Goal: Navigation & Orientation: Find specific page/section

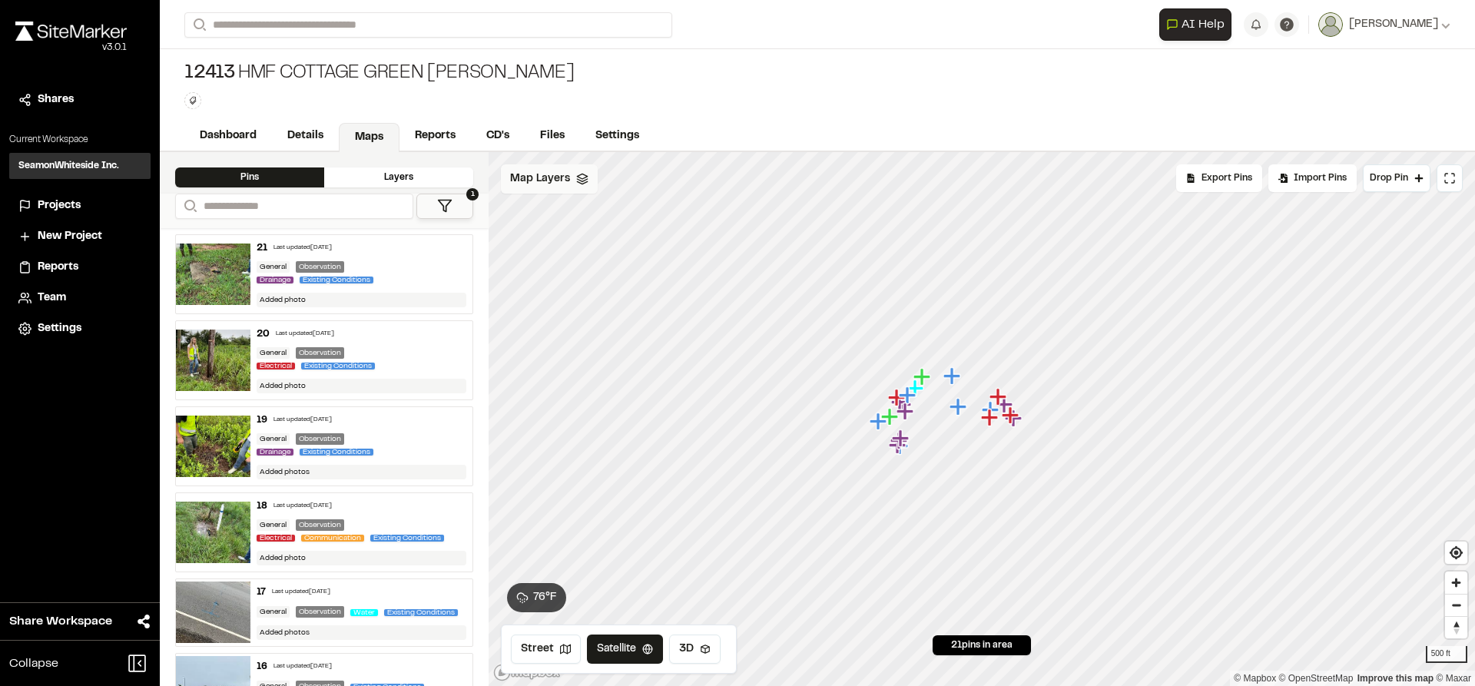
click at [572, 181] on div "Map Layers" at bounding box center [549, 178] width 97 height 29
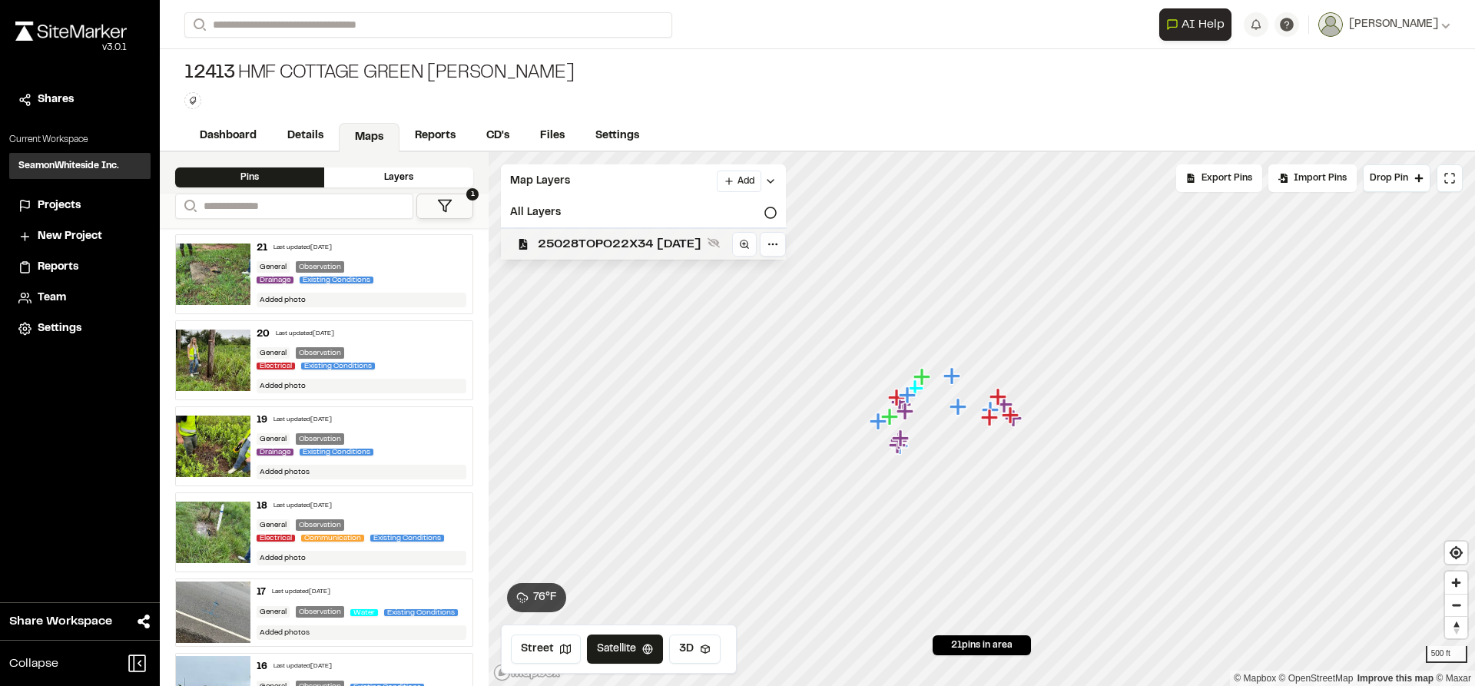
click at [575, 235] on span "25028TOPO22X34 [DATE]" at bounding box center [620, 244] width 164 height 18
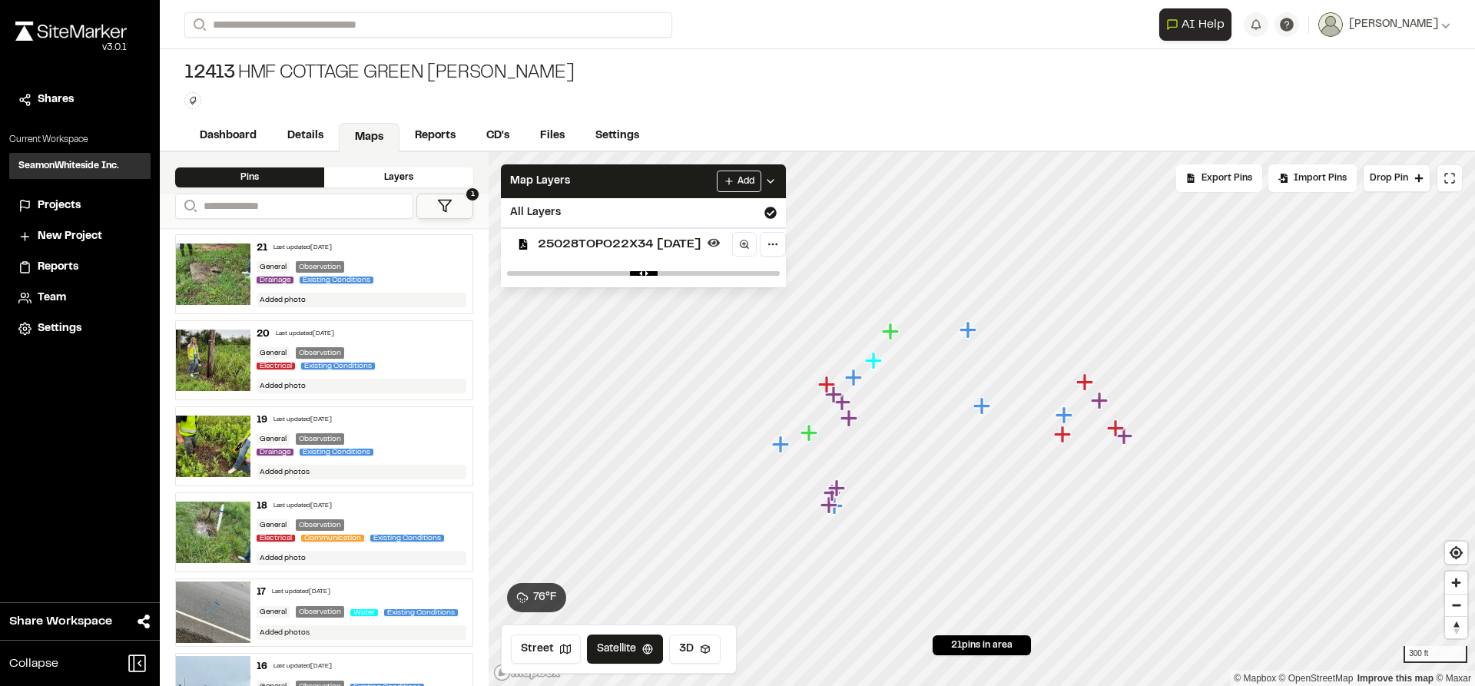
click at [211, 272] on img at bounding box center [213, 274] width 75 height 61
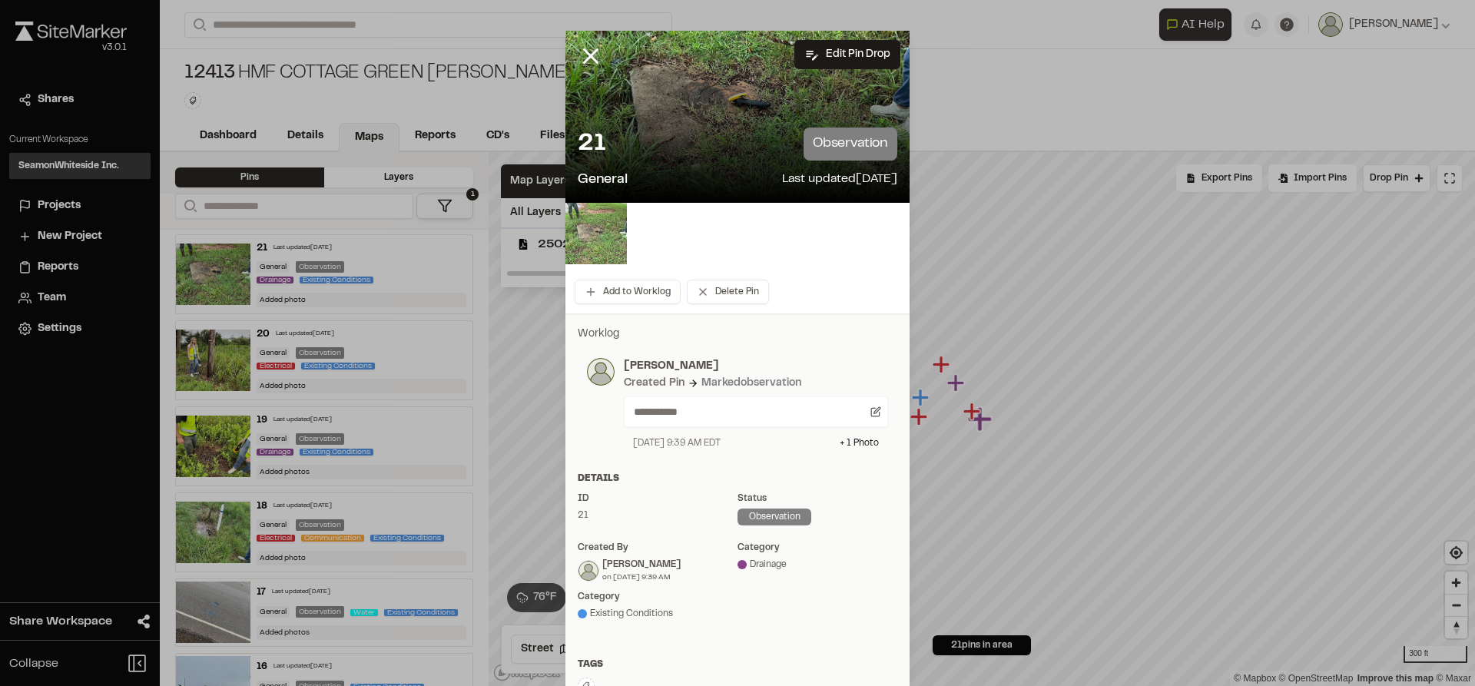
click at [574, 220] on img at bounding box center [595, 233] width 61 height 61
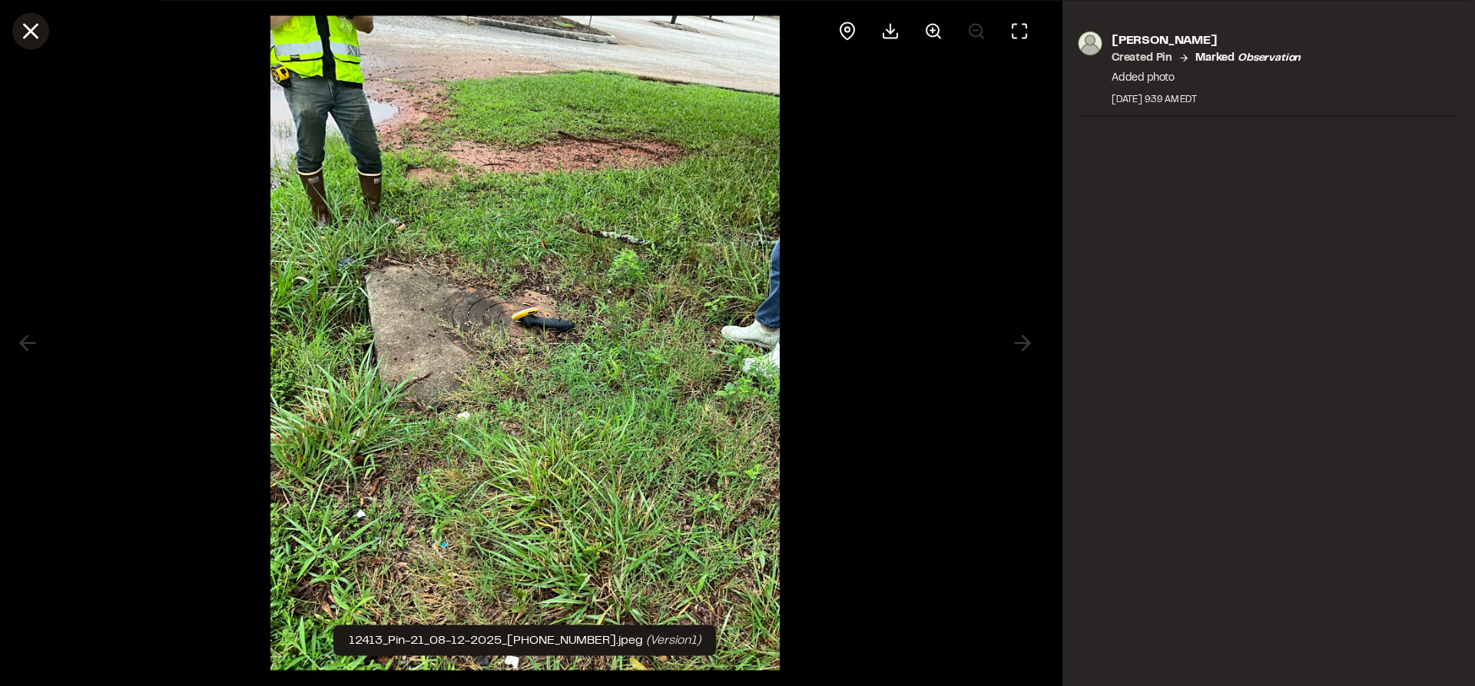
click at [37, 26] on line at bounding box center [31, 31] width 13 height 13
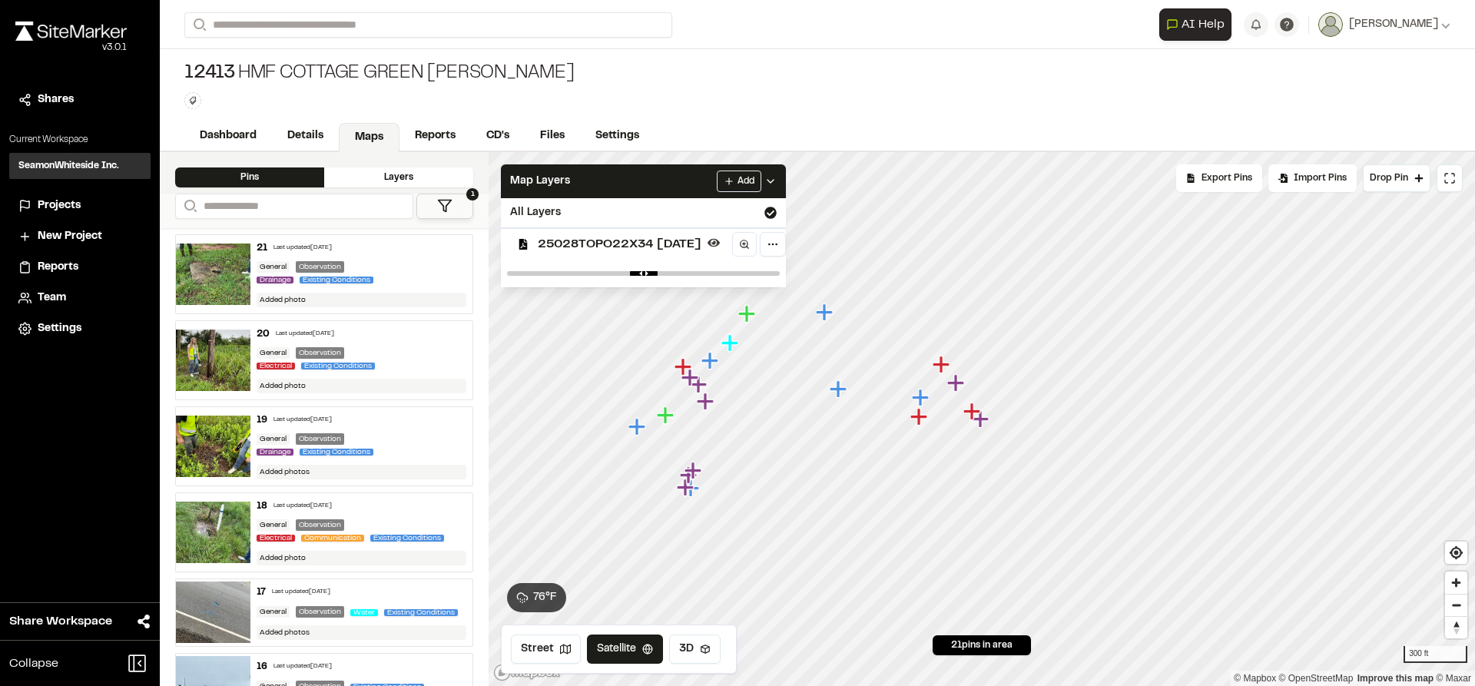
click at [217, 437] on img at bounding box center [213, 446] width 75 height 61
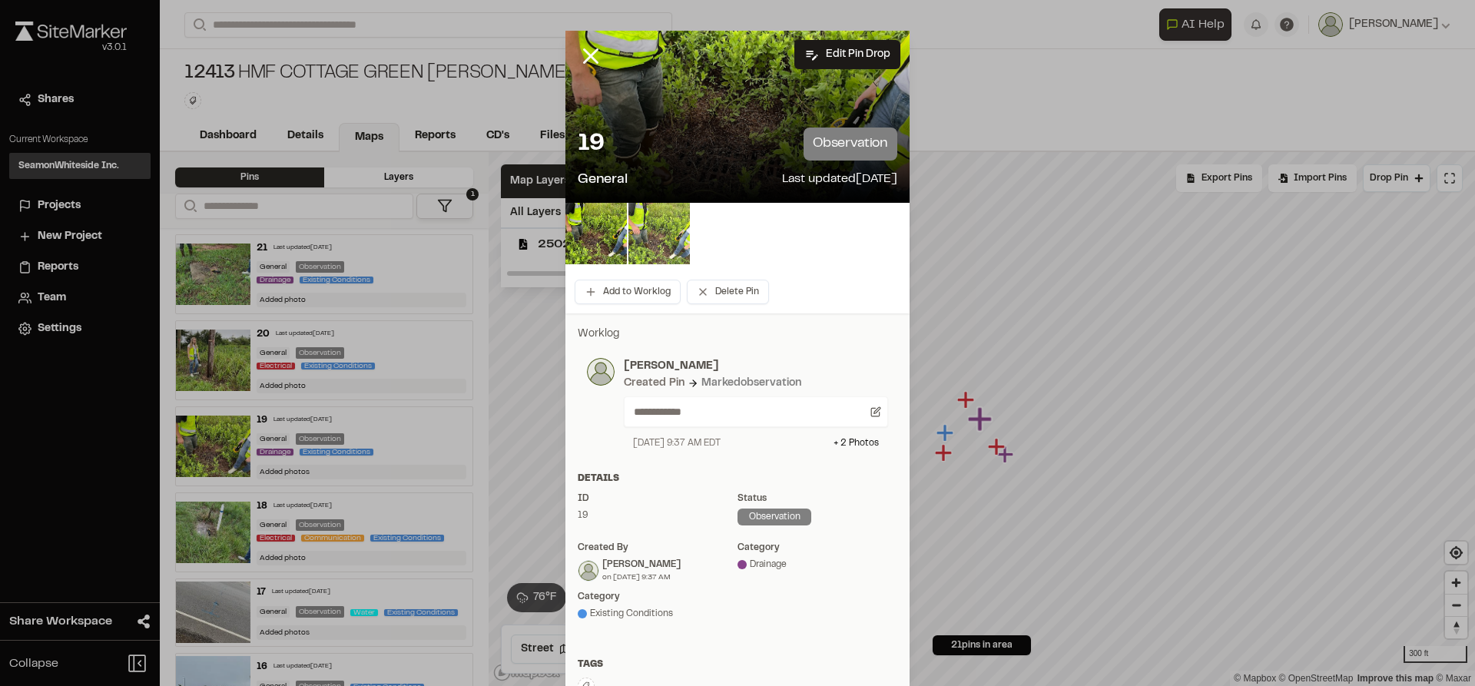
click at [634, 230] on img at bounding box center [658, 233] width 61 height 61
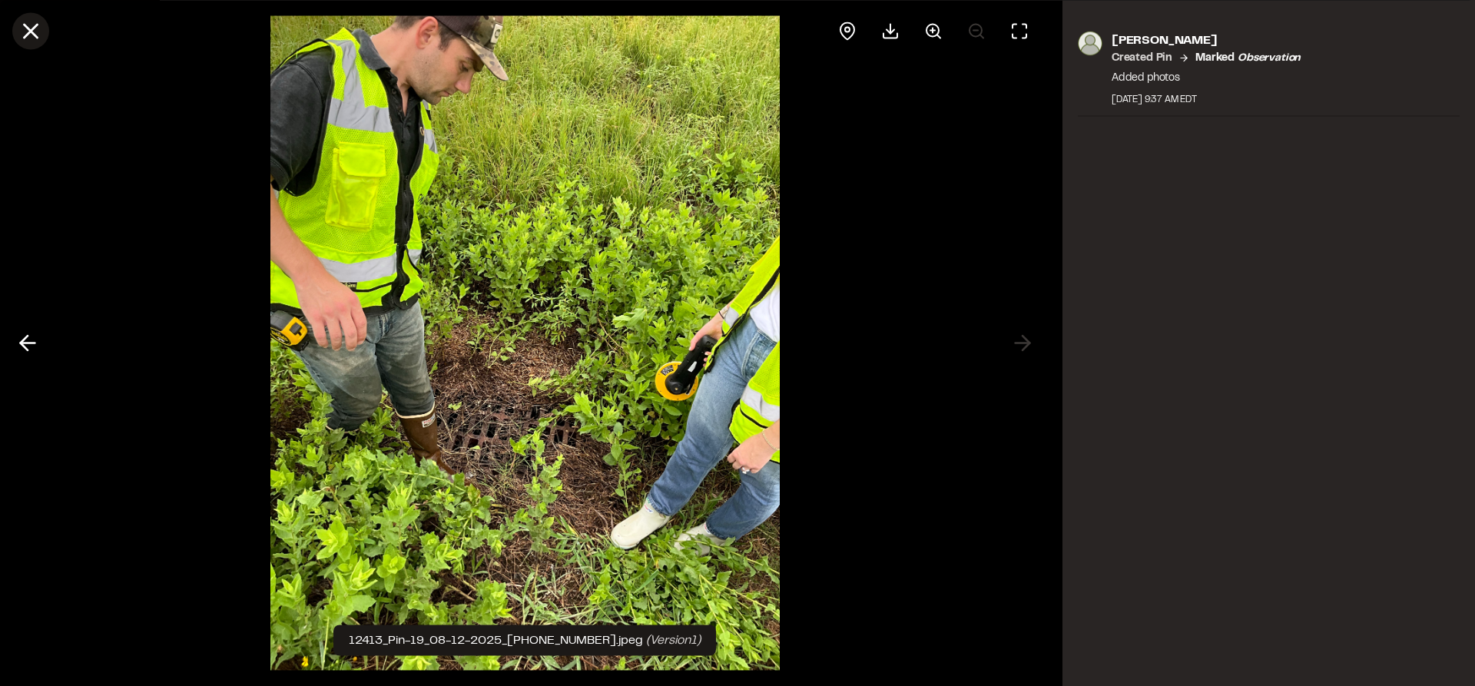
drag, startPoint x: 28, startPoint y: 36, endPoint x: 44, endPoint y: 48, distance: 19.7
click at [28, 36] on icon at bounding box center [31, 31] width 26 height 26
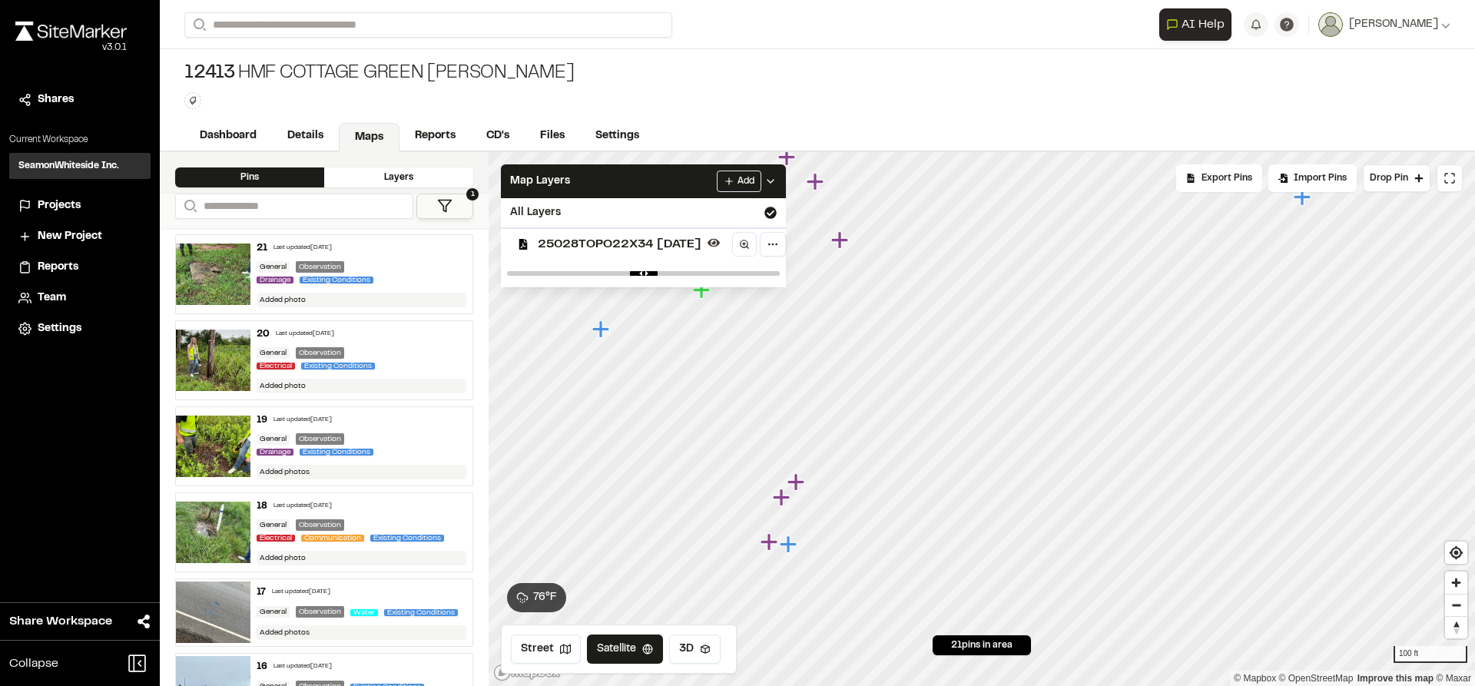
click at [781, 499] on icon "Map marker" at bounding box center [781, 497] width 17 height 17
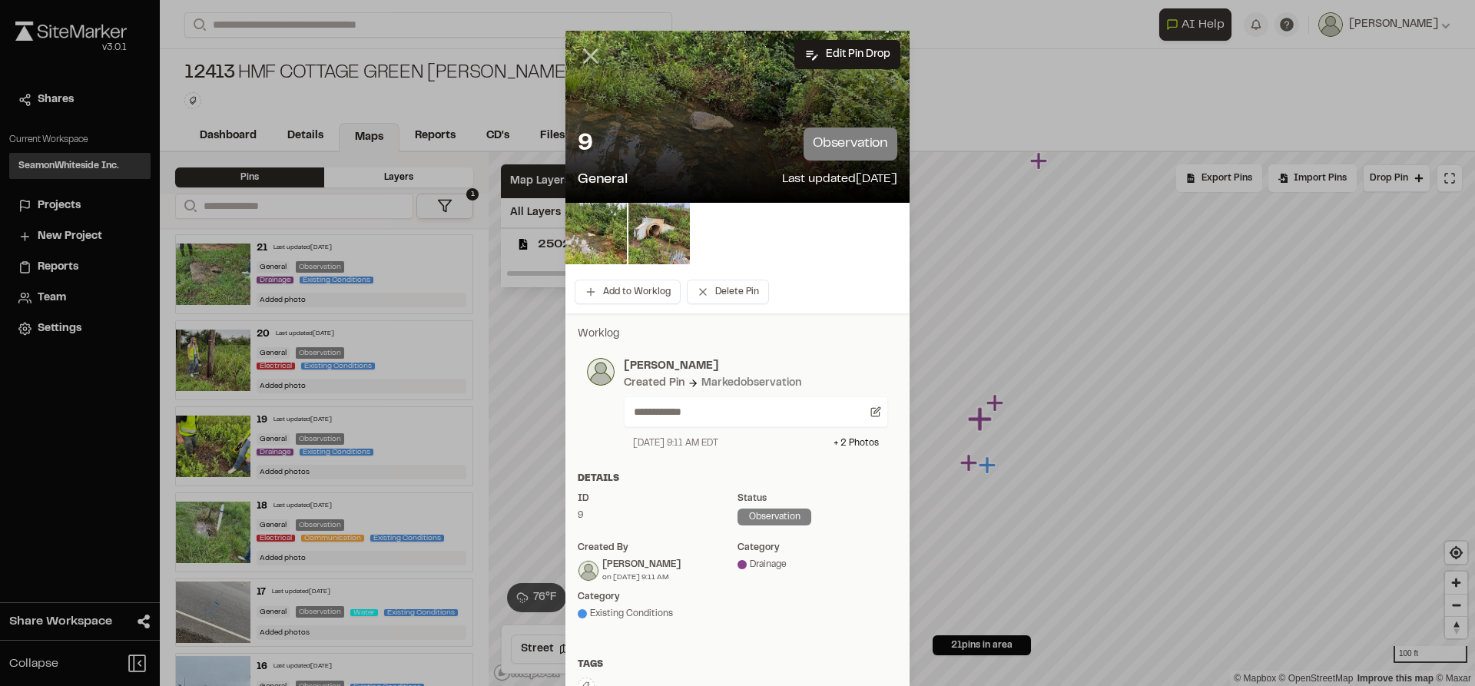
click at [586, 59] on icon at bounding box center [591, 56] width 26 height 26
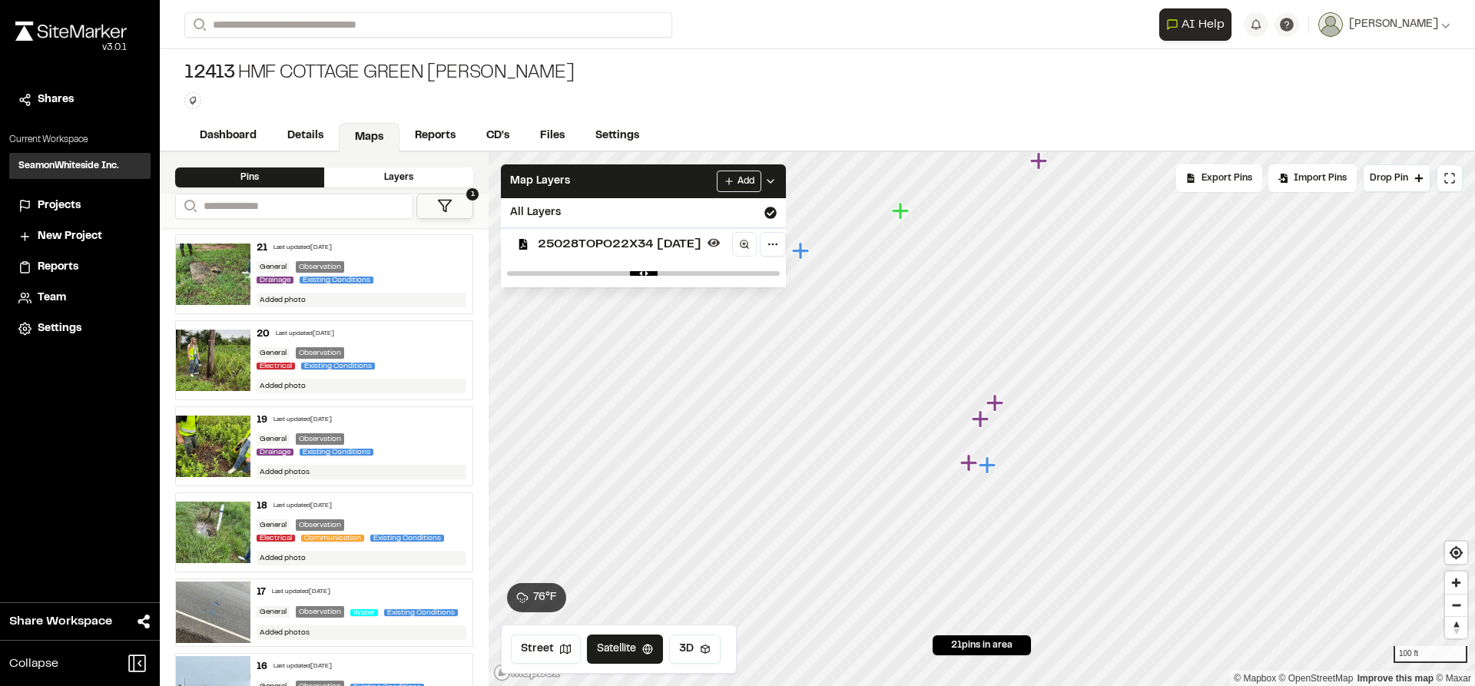
click at [997, 399] on icon "Map marker" at bounding box center [996, 403] width 20 height 20
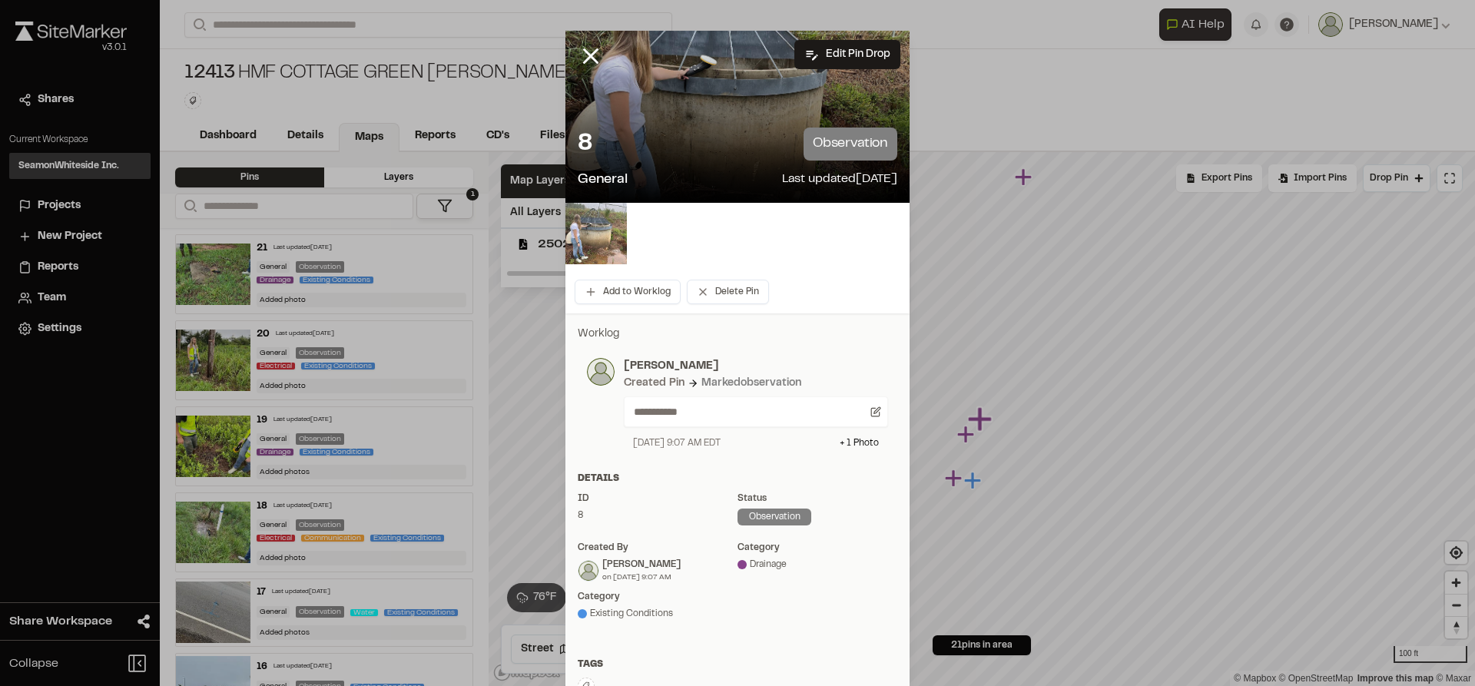
click at [571, 237] on img at bounding box center [595, 233] width 61 height 61
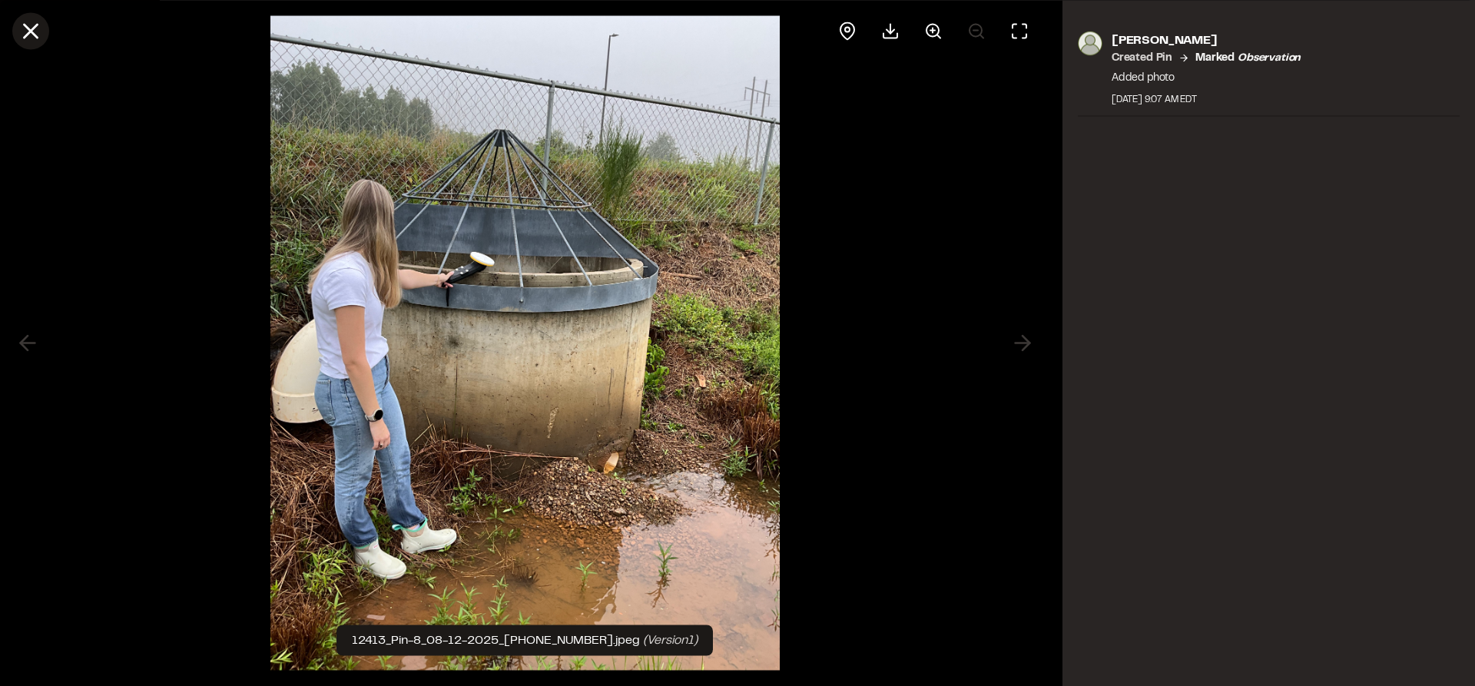
click at [39, 34] on icon at bounding box center [31, 31] width 26 height 26
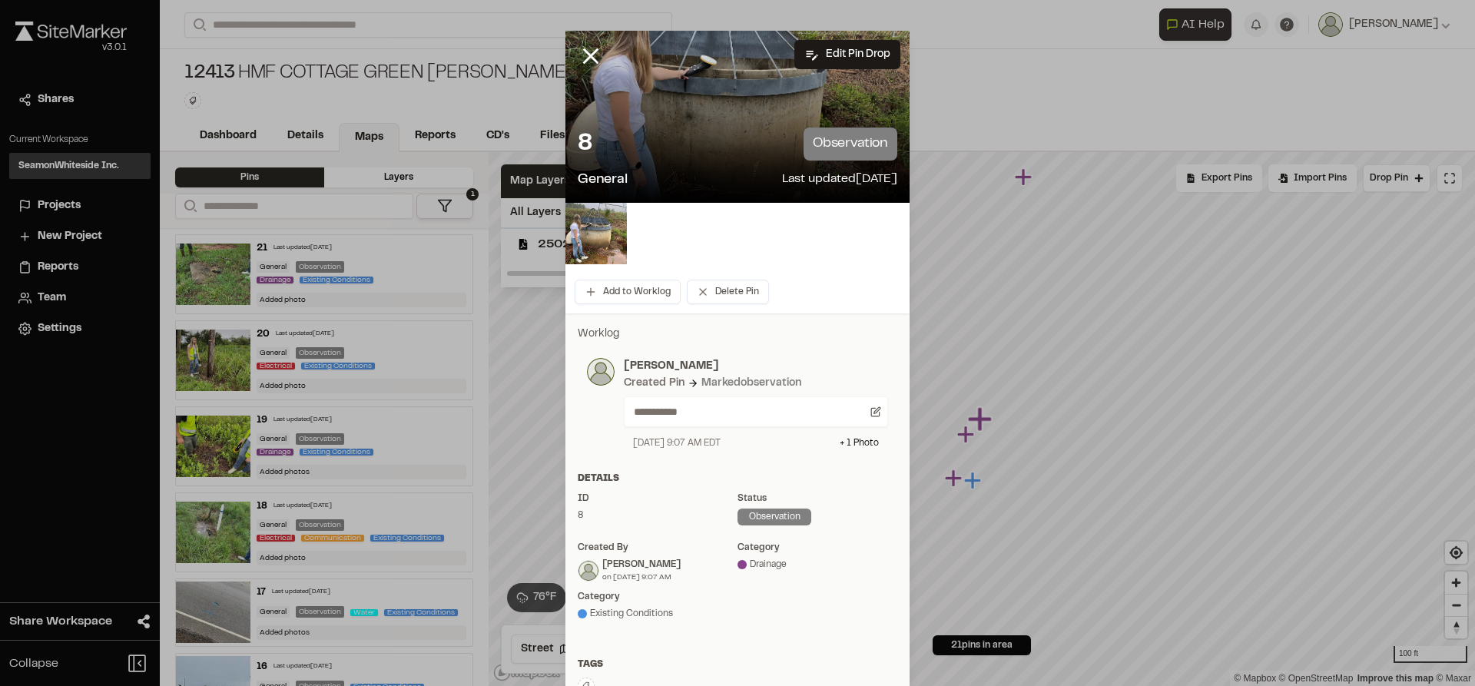
click at [586, 60] on icon at bounding box center [591, 56] width 26 height 26
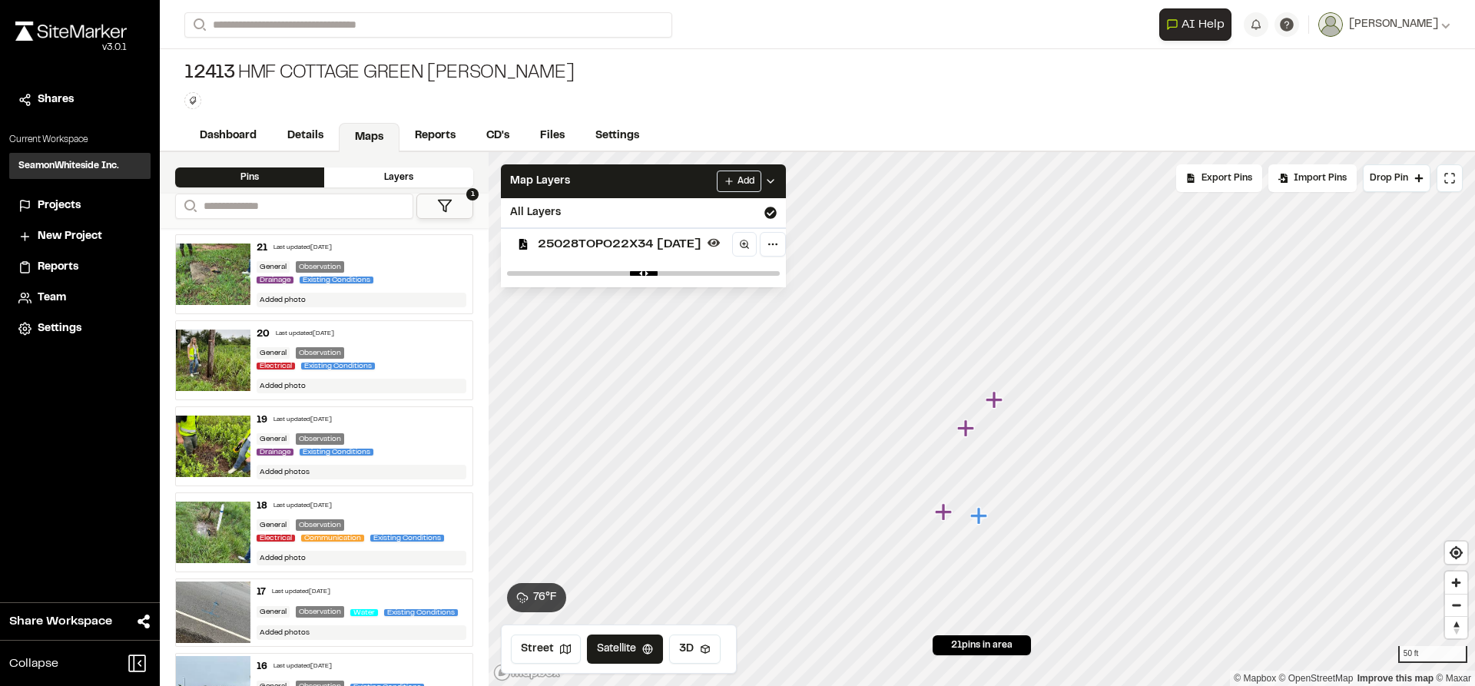
click at [969, 429] on icon "Map marker" at bounding box center [965, 427] width 17 height 17
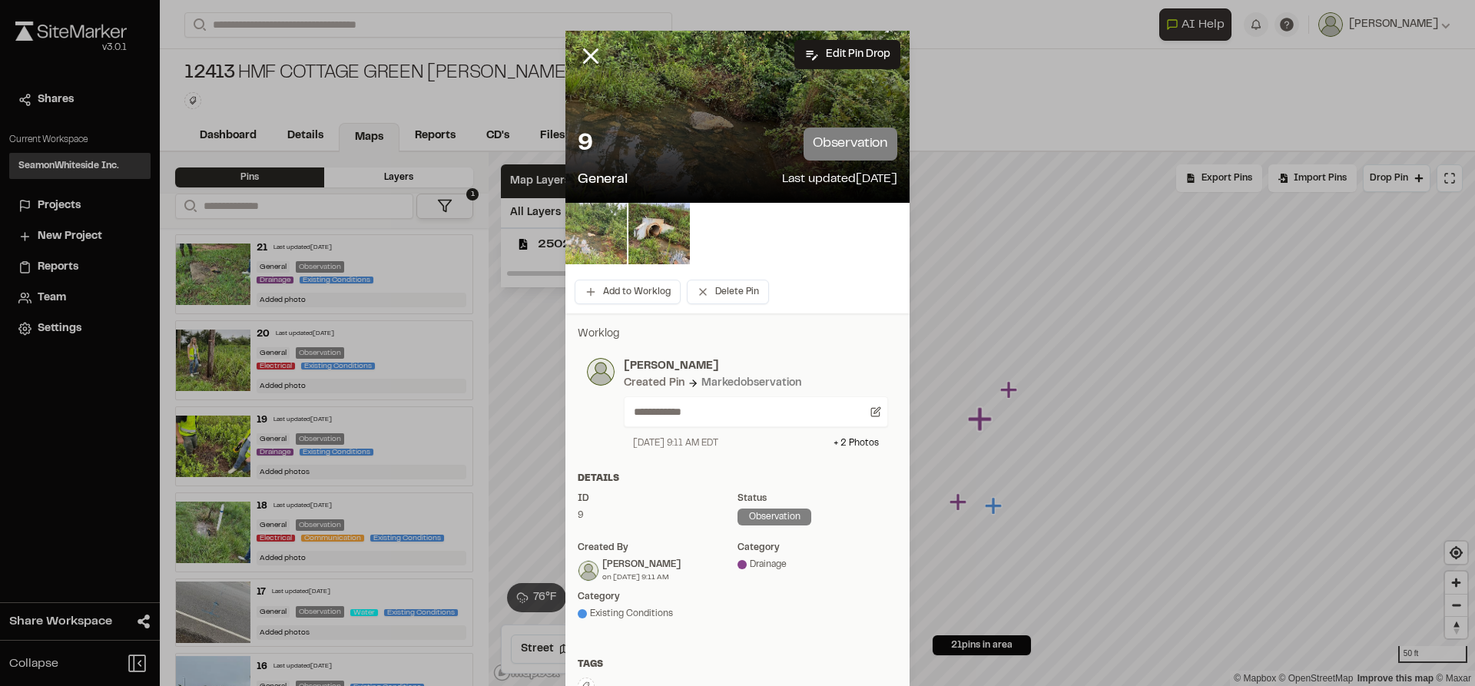
click at [604, 227] on img at bounding box center [595, 233] width 61 height 61
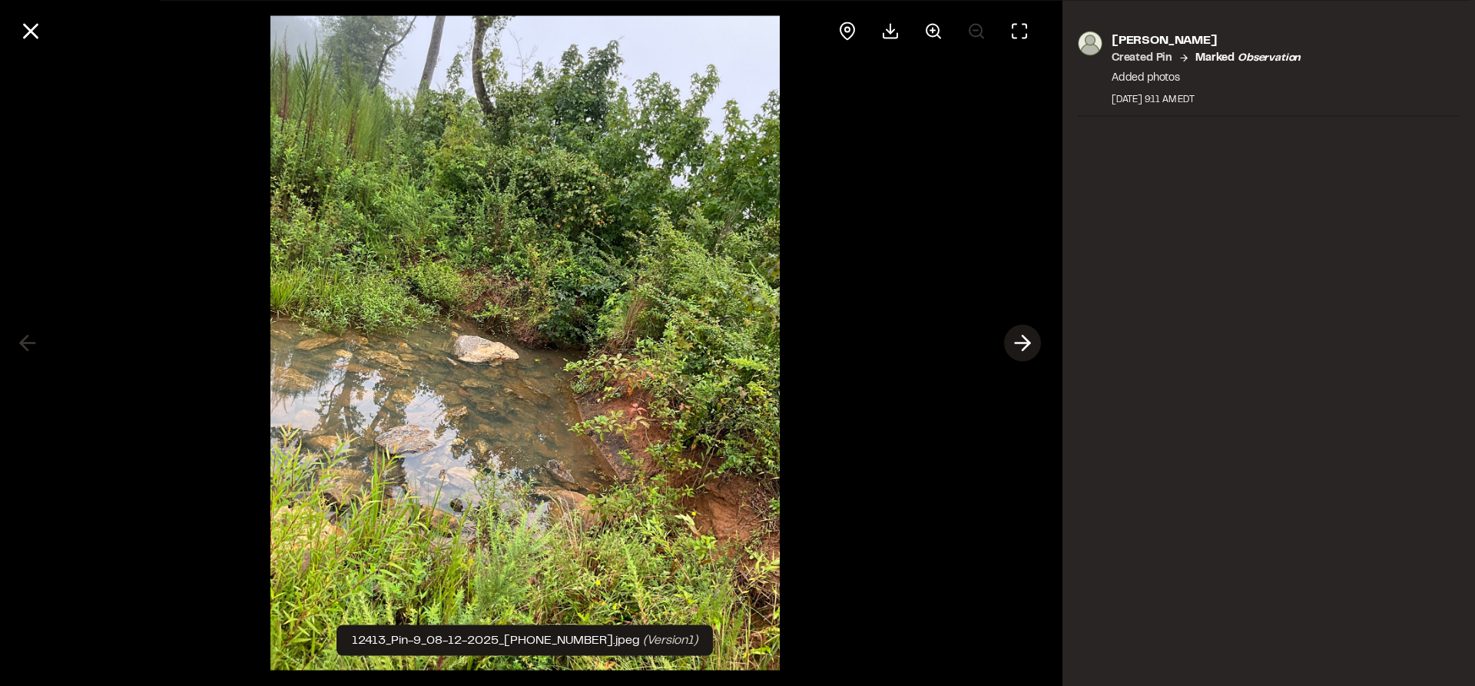
click at [1020, 342] on icon at bounding box center [1022, 343] width 25 height 26
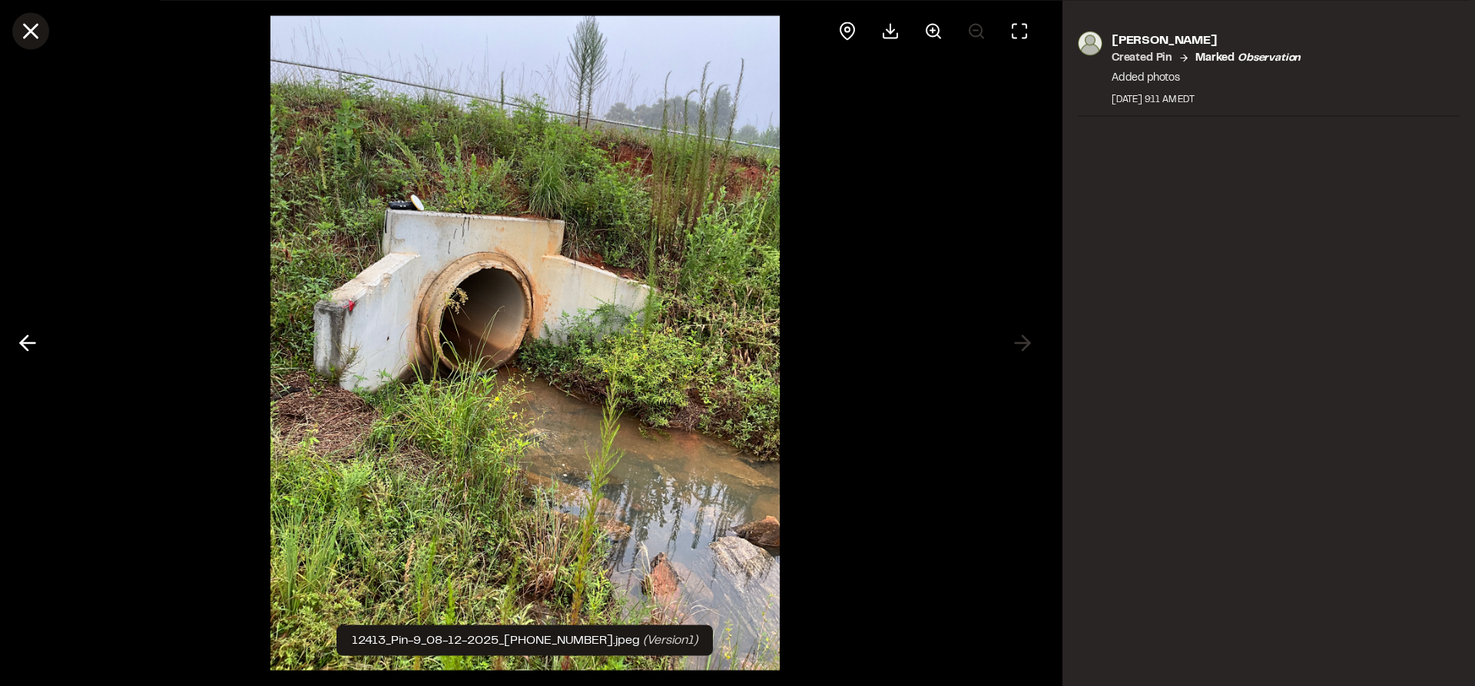
click at [40, 35] on icon at bounding box center [31, 31] width 26 height 26
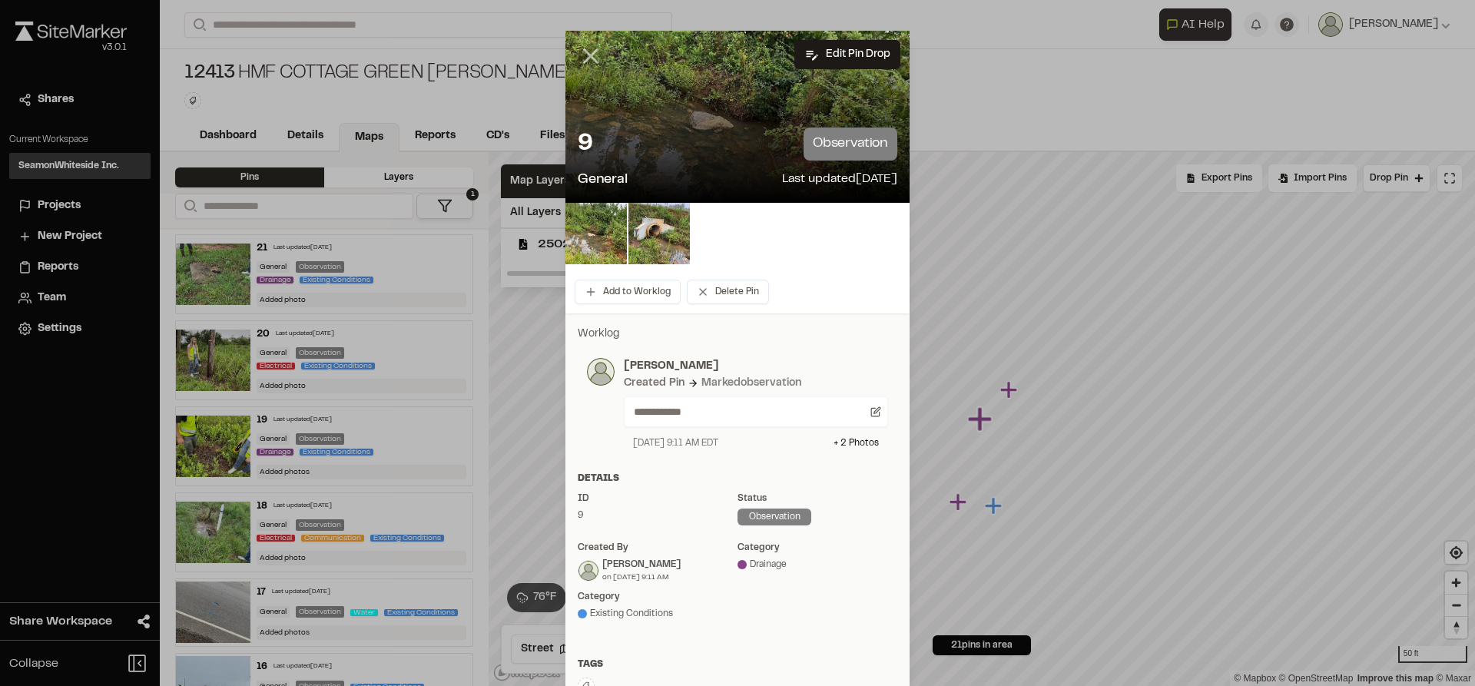
click at [593, 55] on icon at bounding box center [591, 56] width 26 height 26
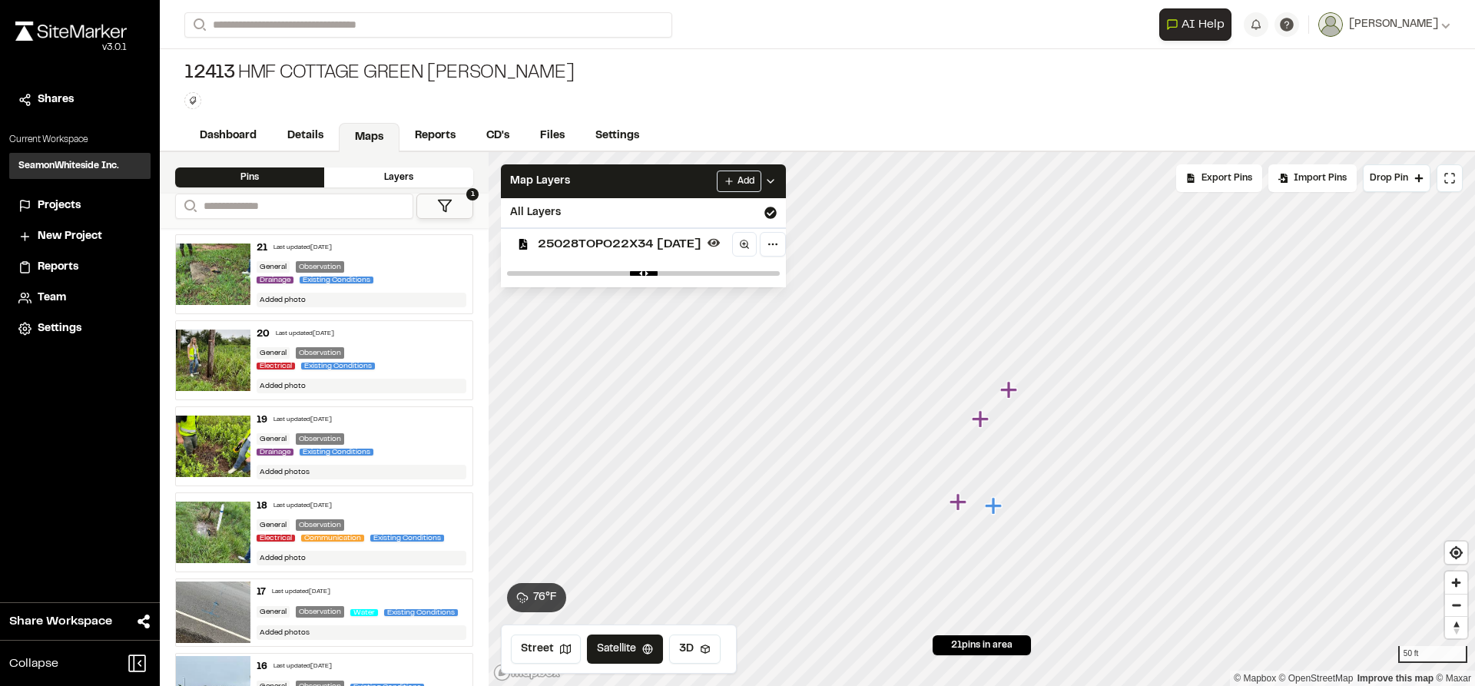
click at [959, 503] on icon "Map marker" at bounding box center [957, 501] width 17 height 17
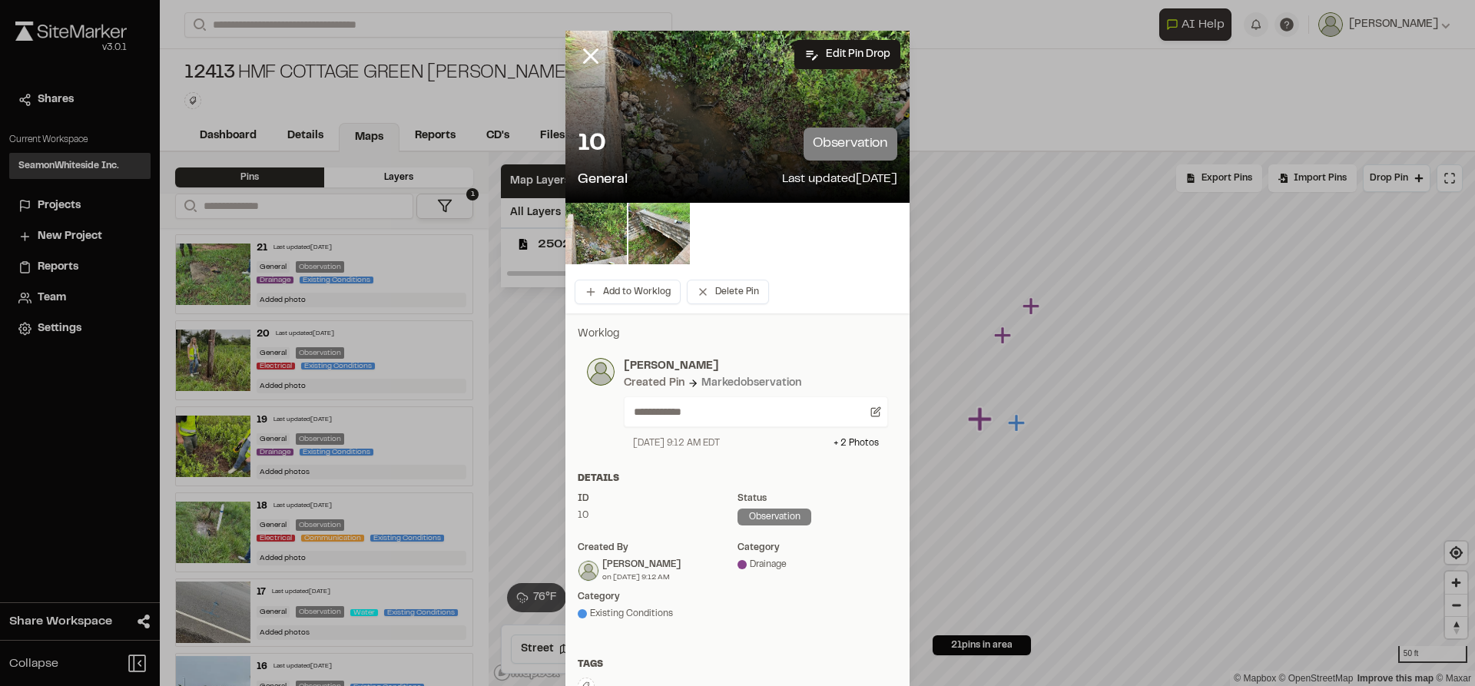
click at [578, 65] on icon at bounding box center [591, 56] width 26 height 26
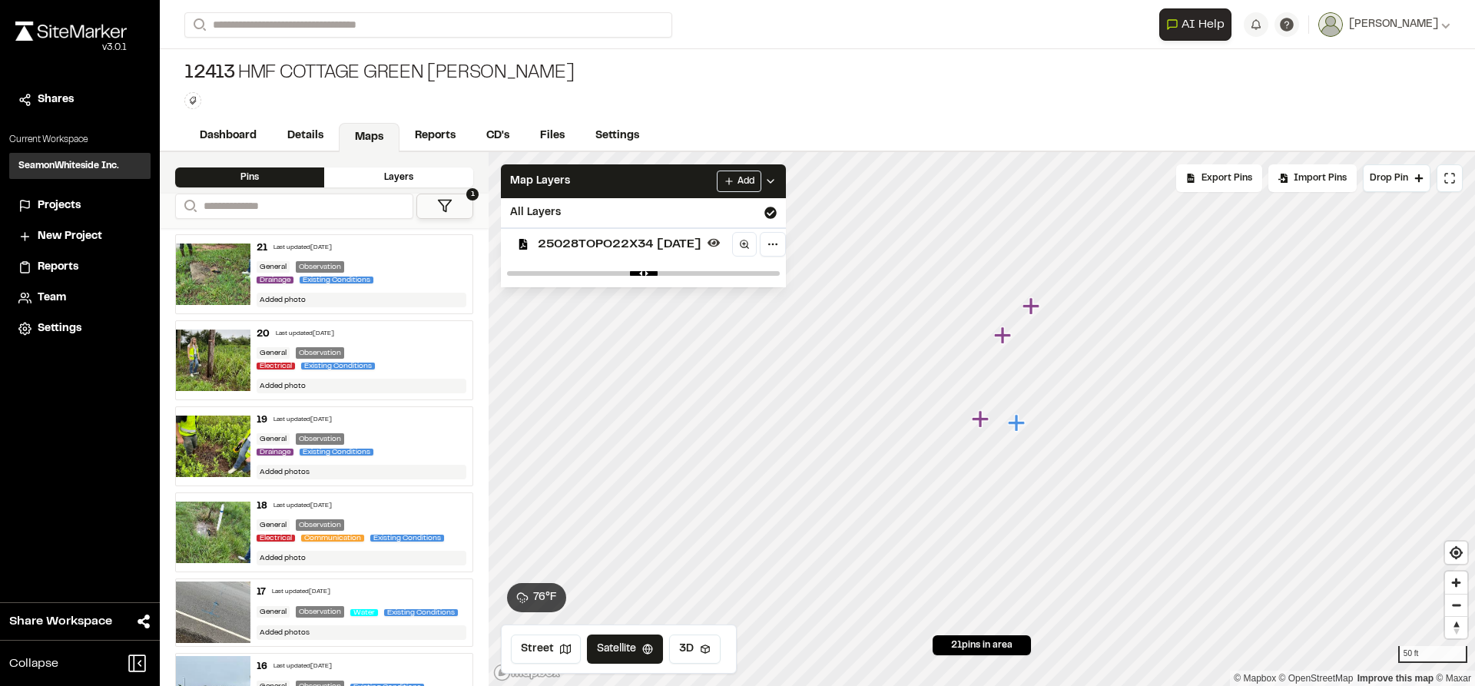
click at [1008, 336] on icon "Map marker" at bounding box center [1002, 334] width 17 height 17
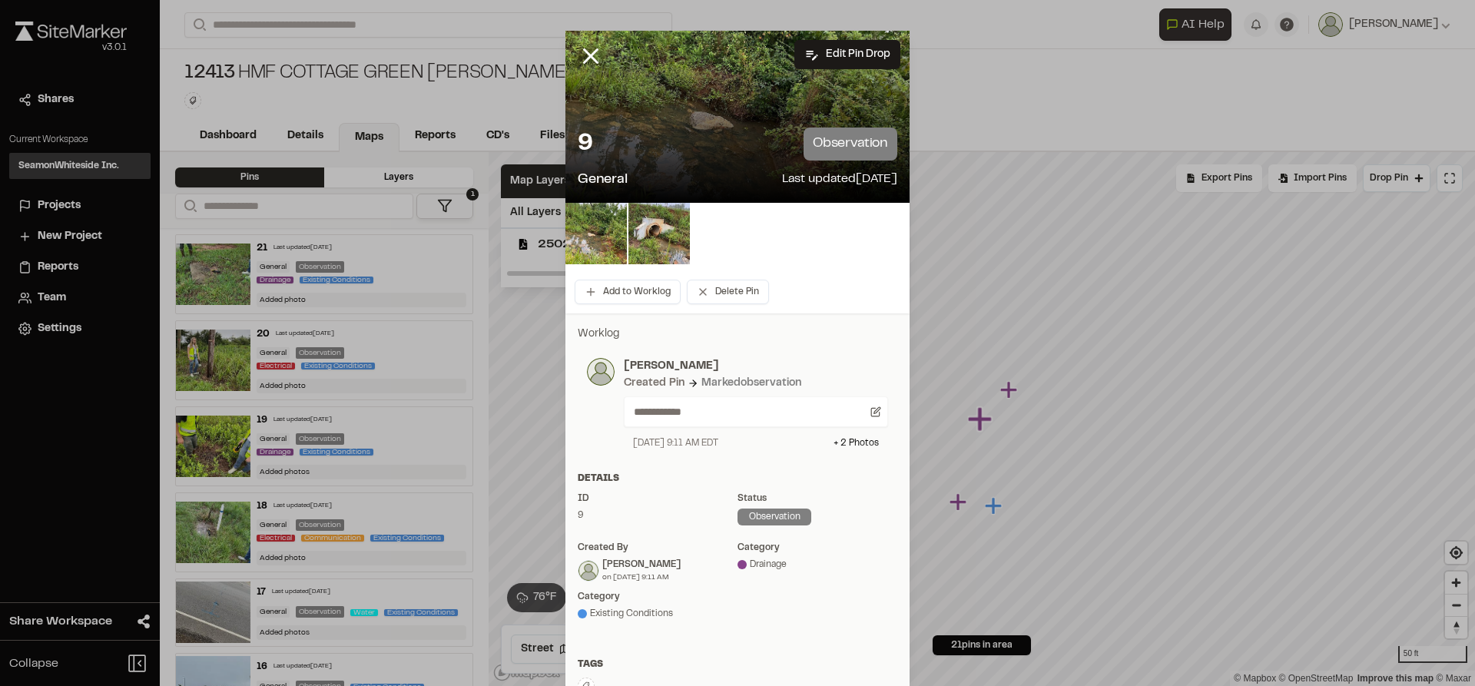
drag, startPoint x: 585, startPoint y: 51, endPoint x: 615, endPoint y: 71, distance: 35.4
click at [585, 51] on icon at bounding box center [591, 56] width 26 height 26
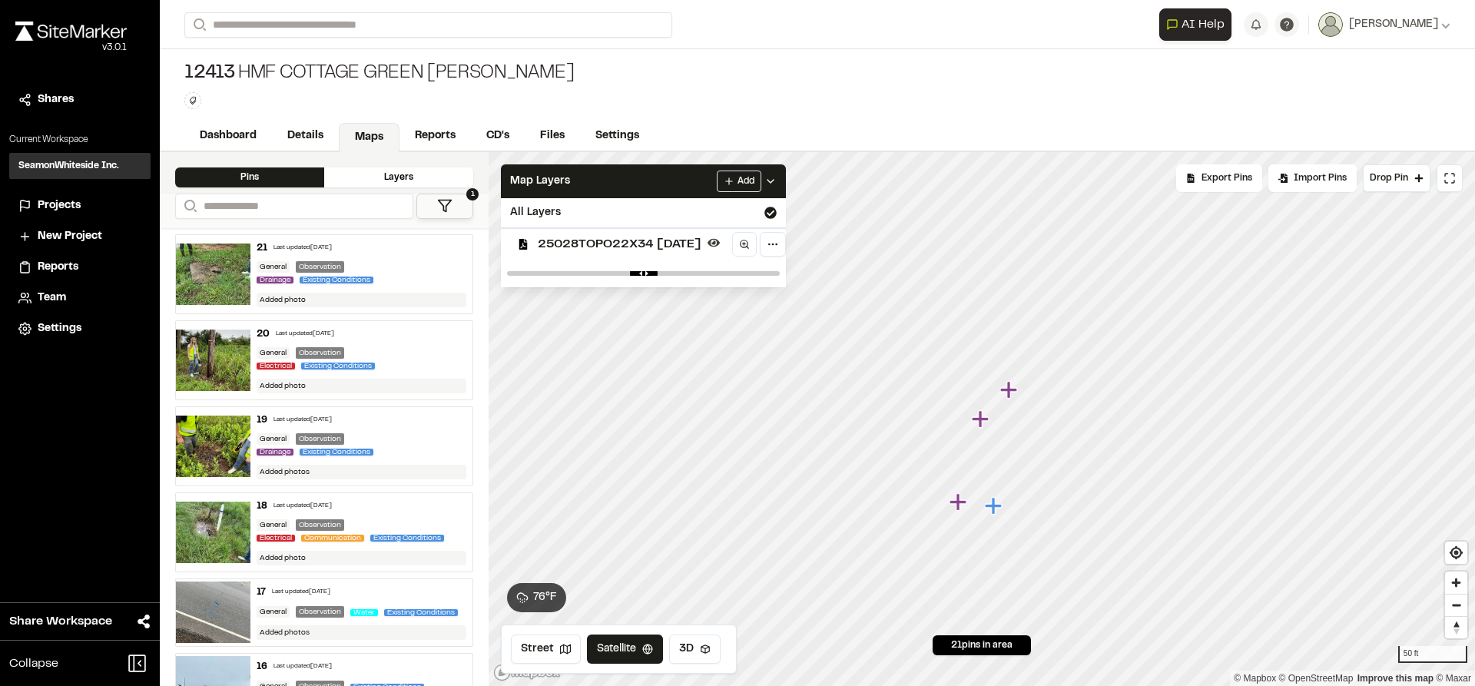
click at [1012, 391] on icon "Map marker" at bounding box center [1008, 389] width 17 height 17
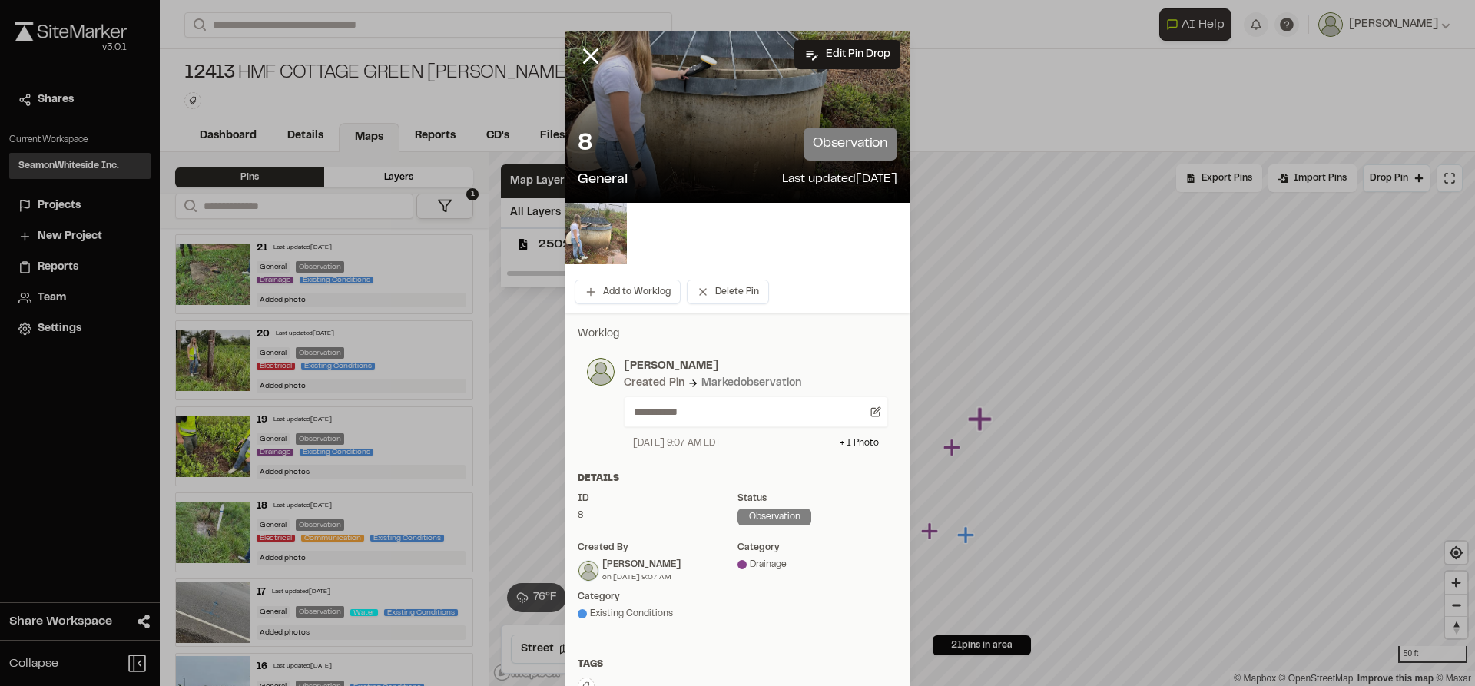
click at [606, 234] on img at bounding box center [595, 233] width 61 height 61
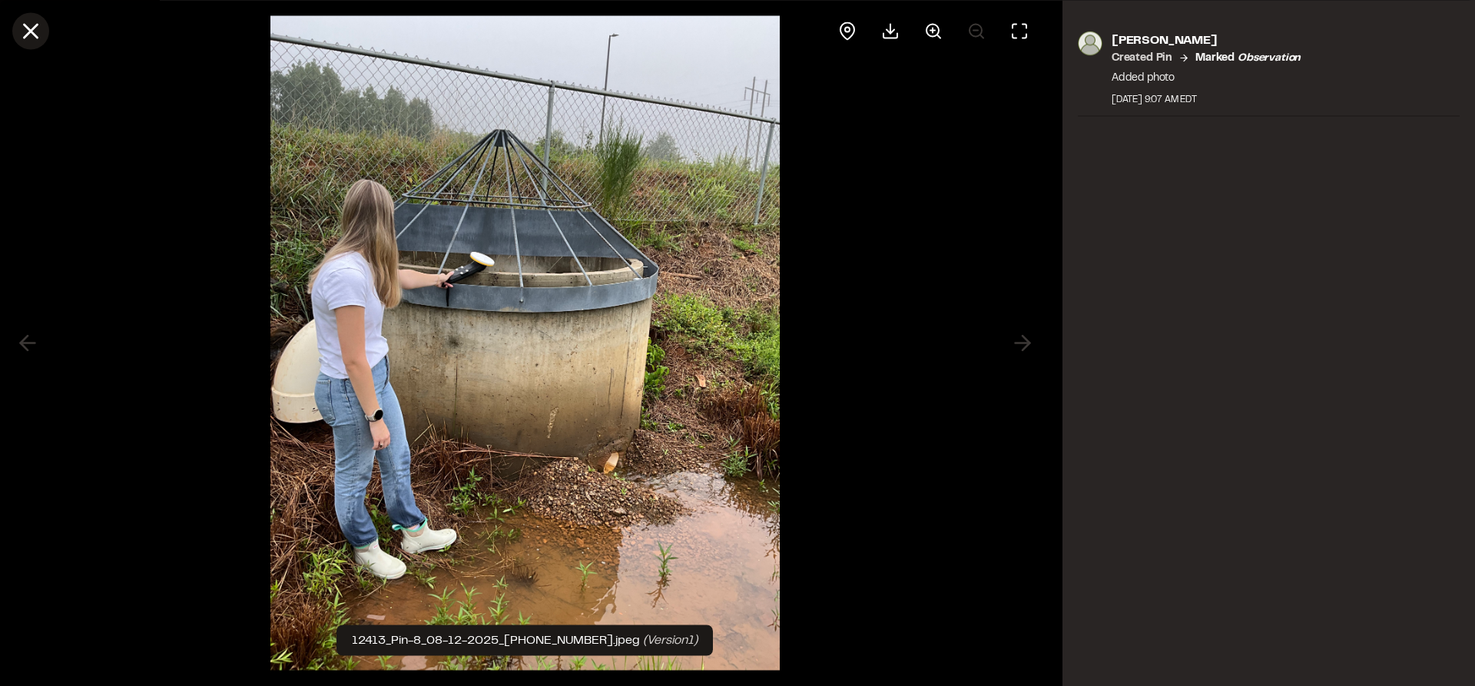
click at [34, 38] on icon at bounding box center [31, 31] width 26 height 26
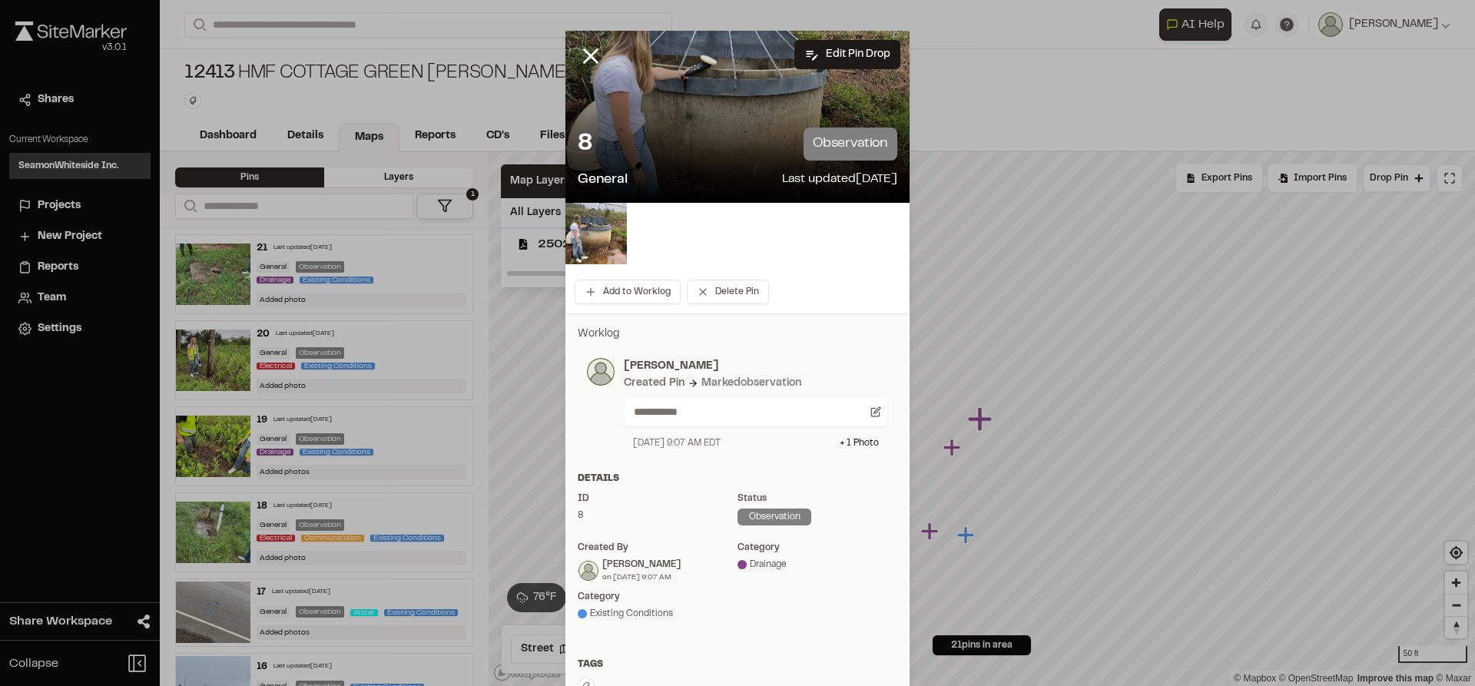
click at [584, 56] on icon at bounding box center [591, 56] width 26 height 26
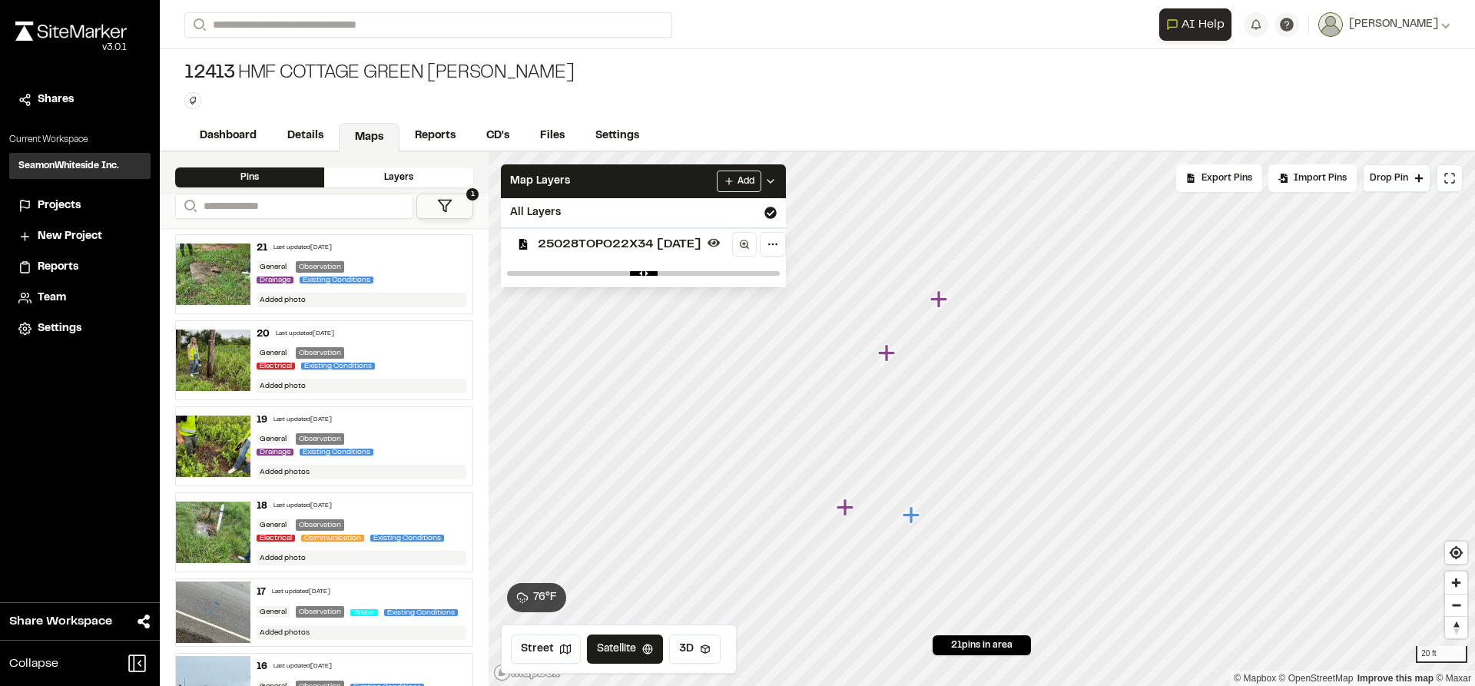
click at [884, 357] on icon "Map marker" at bounding box center [886, 352] width 17 height 17
click at [1036, 370] on icon "Map marker" at bounding box center [1034, 366] width 20 height 20
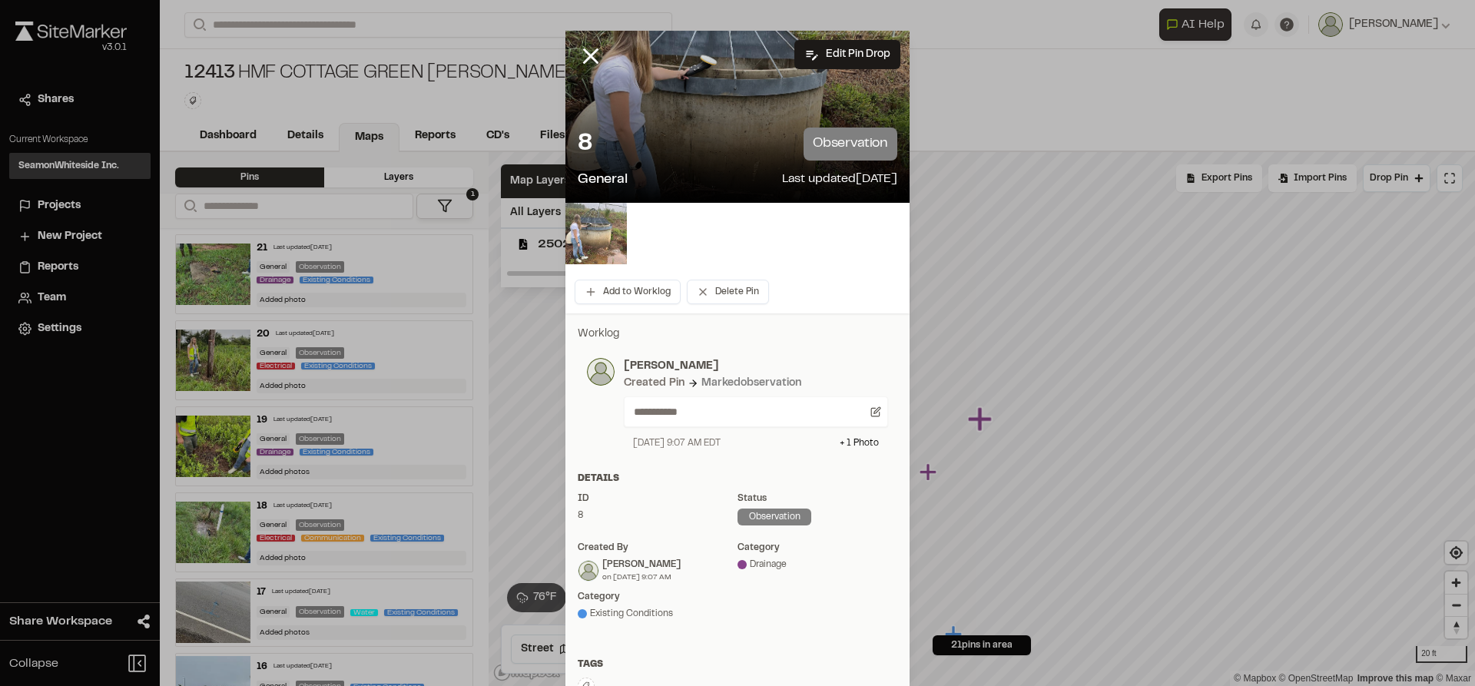
click at [577, 237] on img at bounding box center [595, 233] width 61 height 61
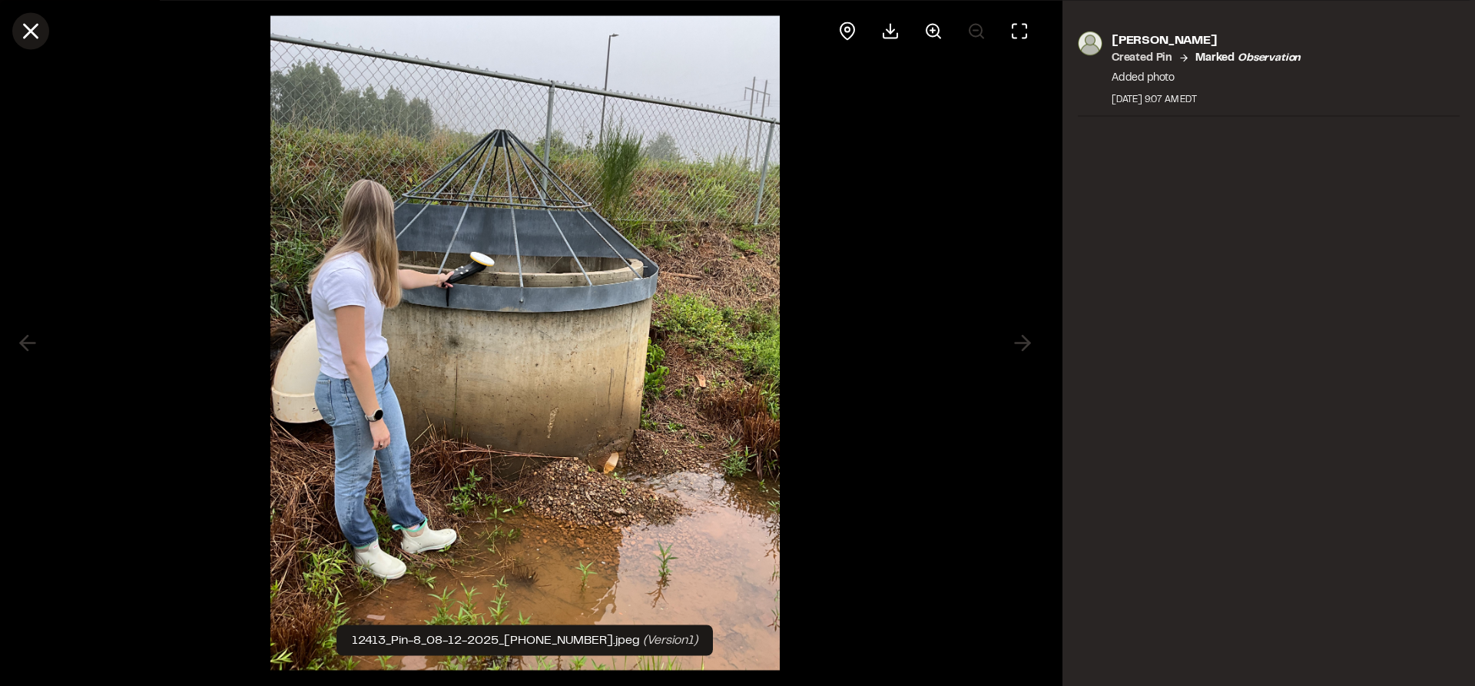
click at [30, 31] on line at bounding box center [31, 31] width 13 height 13
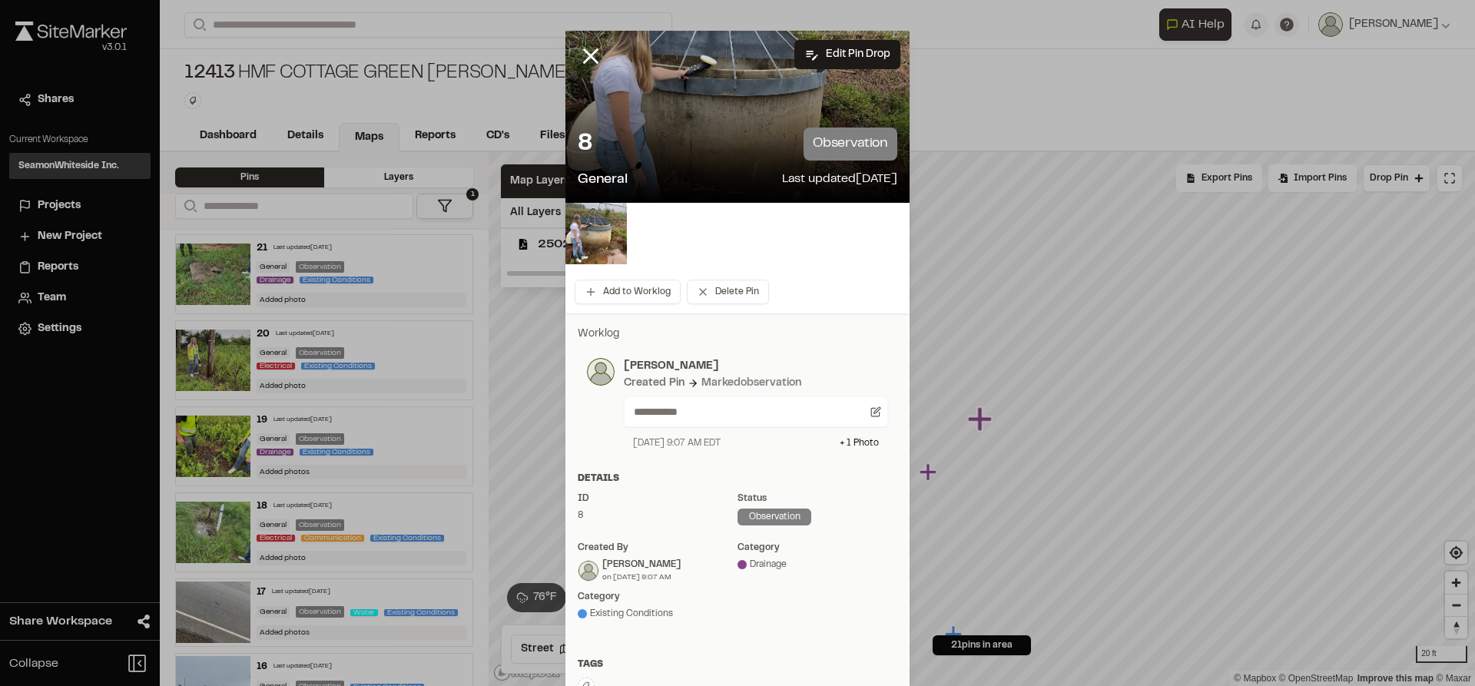
click at [585, 51] on line at bounding box center [591, 56] width 13 height 13
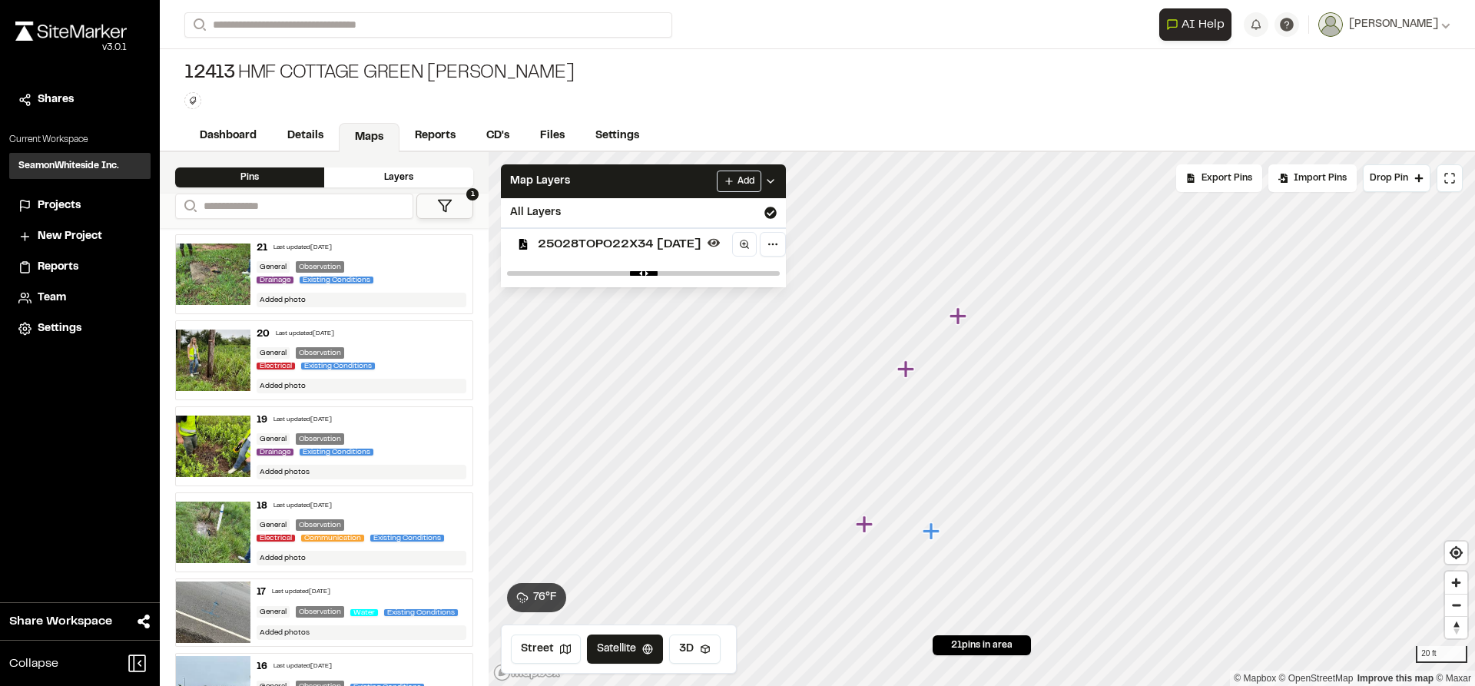
click at [869, 522] on icon "Map marker" at bounding box center [866, 525] width 20 height 20
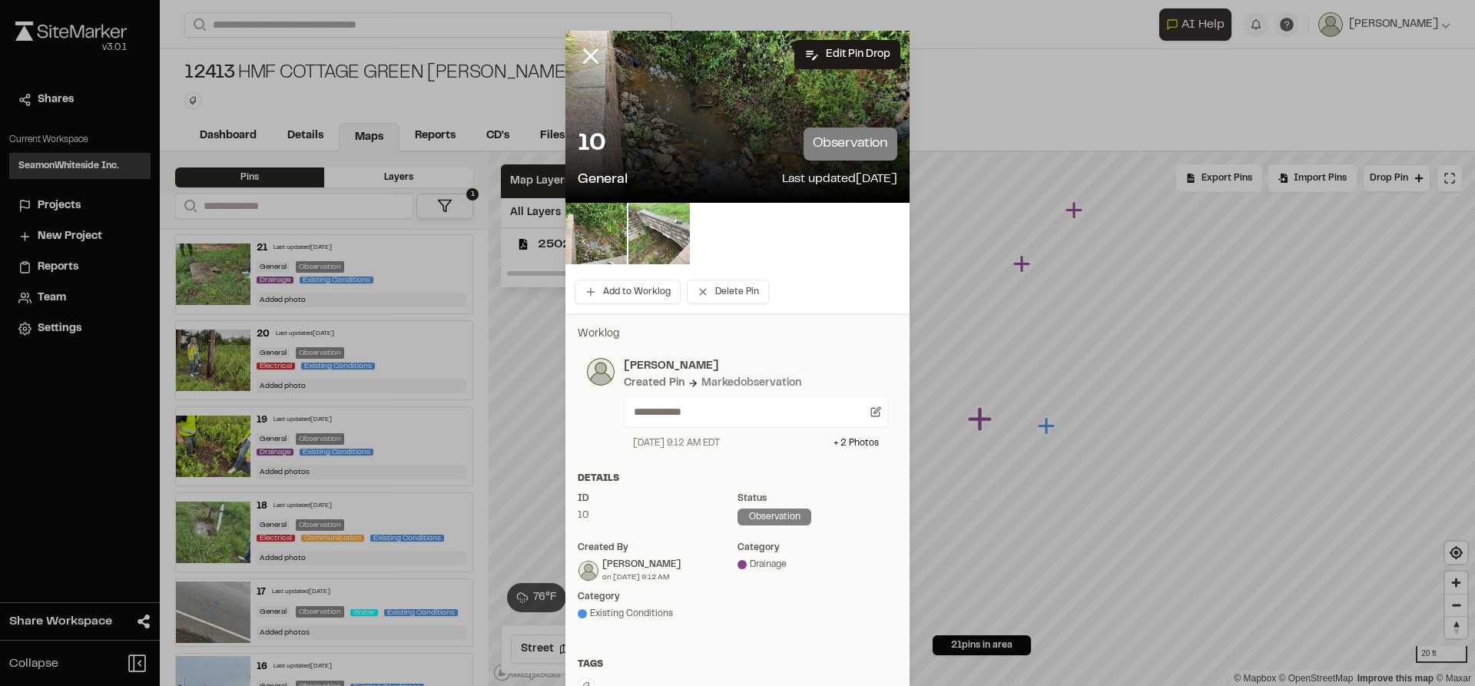
click at [653, 247] on img at bounding box center [658, 233] width 61 height 61
